Goal: Find specific page/section: Find specific page/section

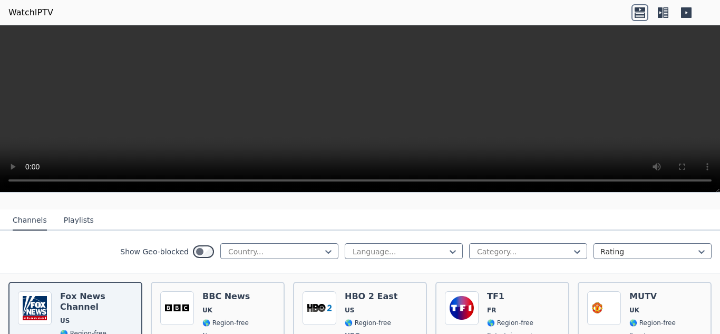
scroll to position [105, 0]
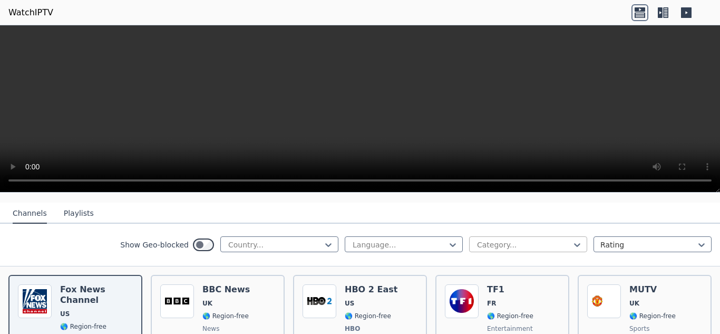
click at [502, 239] on div at bounding box center [524, 244] width 96 height 11
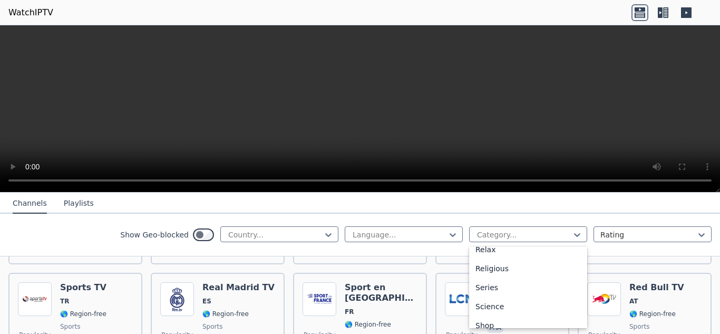
scroll to position [434, 0]
click at [527, 274] on div "Sports" at bounding box center [528, 278] width 118 height 19
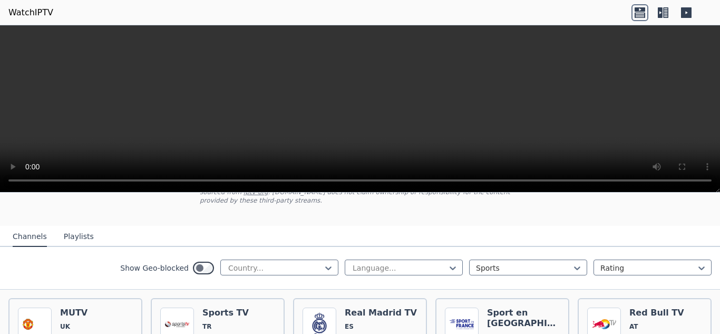
scroll to position [158, 0]
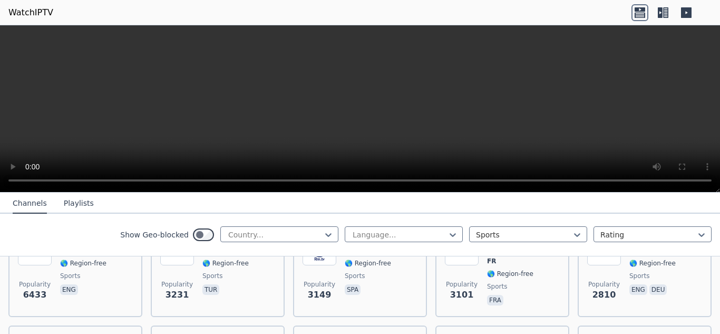
click at [424, 220] on div "Show Geo-blocked Country... Language... option Sports, selected. Sports Rating" at bounding box center [360, 234] width 720 height 43
click at [431, 238] on div "Language..." at bounding box center [404, 234] width 118 height 16
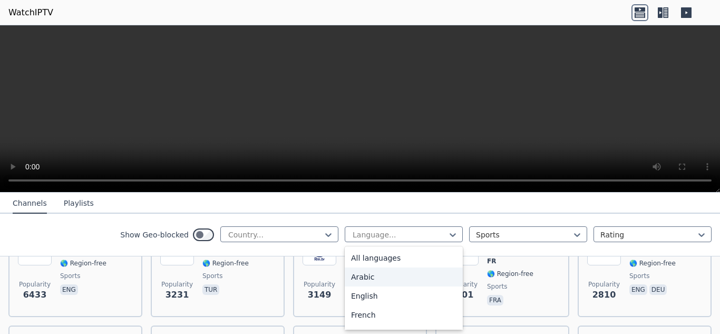
click at [395, 283] on div "Arabic" at bounding box center [404, 276] width 118 height 19
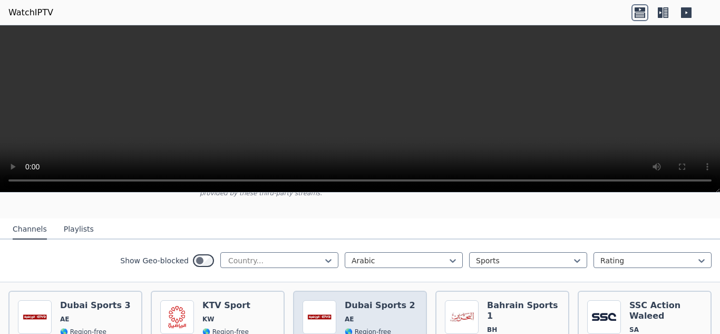
scroll to position [105, 0]
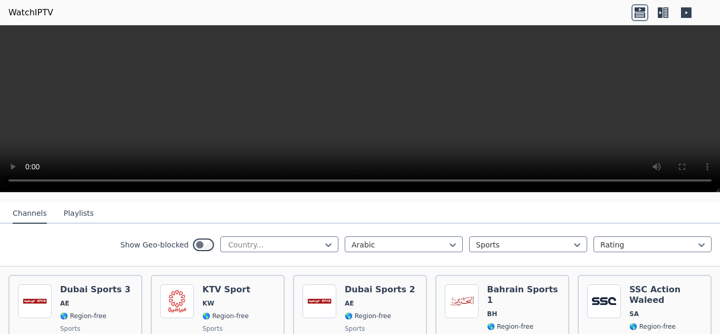
click at [282, 246] on div "Show Geo-blocked Country... option Arabic, selected. Arabic Sports Rating" at bounding box center [360, 245] width 720 height 43
click at [285, 239] on div "Country..." at bounding box center [279, 244] width 118 height 16
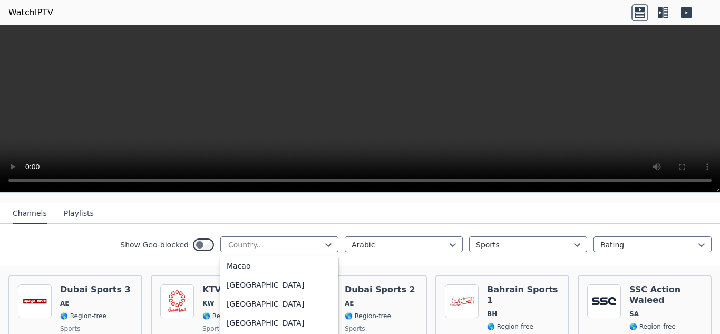
scroll to position [1898, 0]
type input "*"
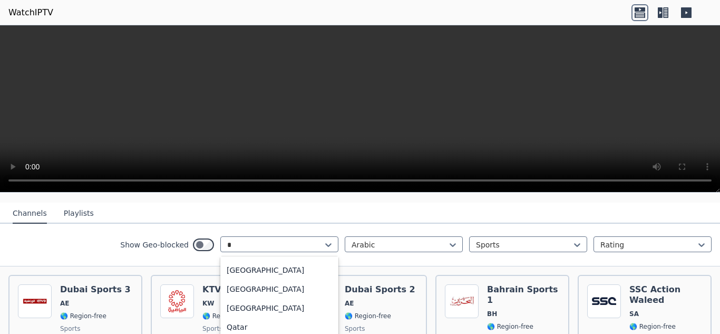
scroll to position [36, 0]
click at [261, 323] on div "Qatar" at bounding box center [279, 326] width 118 height 19
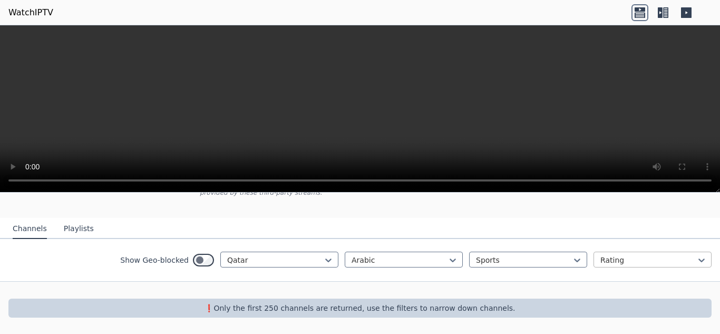
scroll to position [82, 0]
